Goal: Download file/media

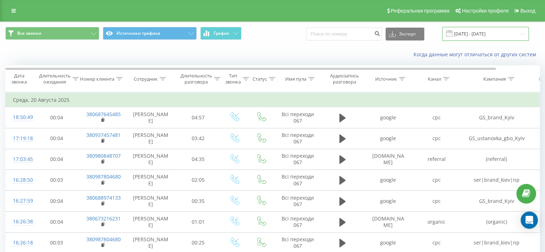
click at [488, 33] on input "[DATE] - [DATE]" at bounding box center [485, 34] width 87 height 14
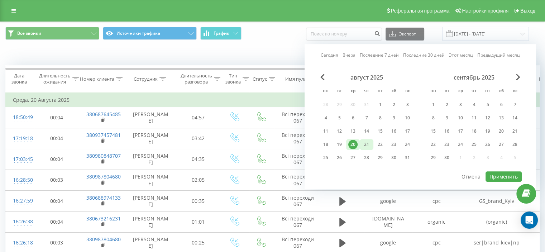
click at [367, 141] on div "21" at bounding box center [366, 144] width 9 height 9
click at [505, 178] on button "Применить" at bounding box center [503, 176] width 36 height 10
type input "21.08.2025 - 21.08.2025"
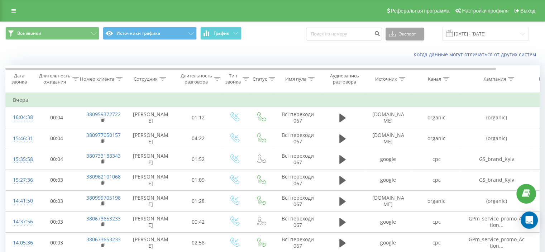
click at [416, 34] on button "Экспорт" at bounding box center [404, 34] width 39 height 13
click at [402, 71] on span ".xlsx" at bounding box center [396, 72] width 10 height 7
